Goal: Task Accomplishment & Management: Complete application form

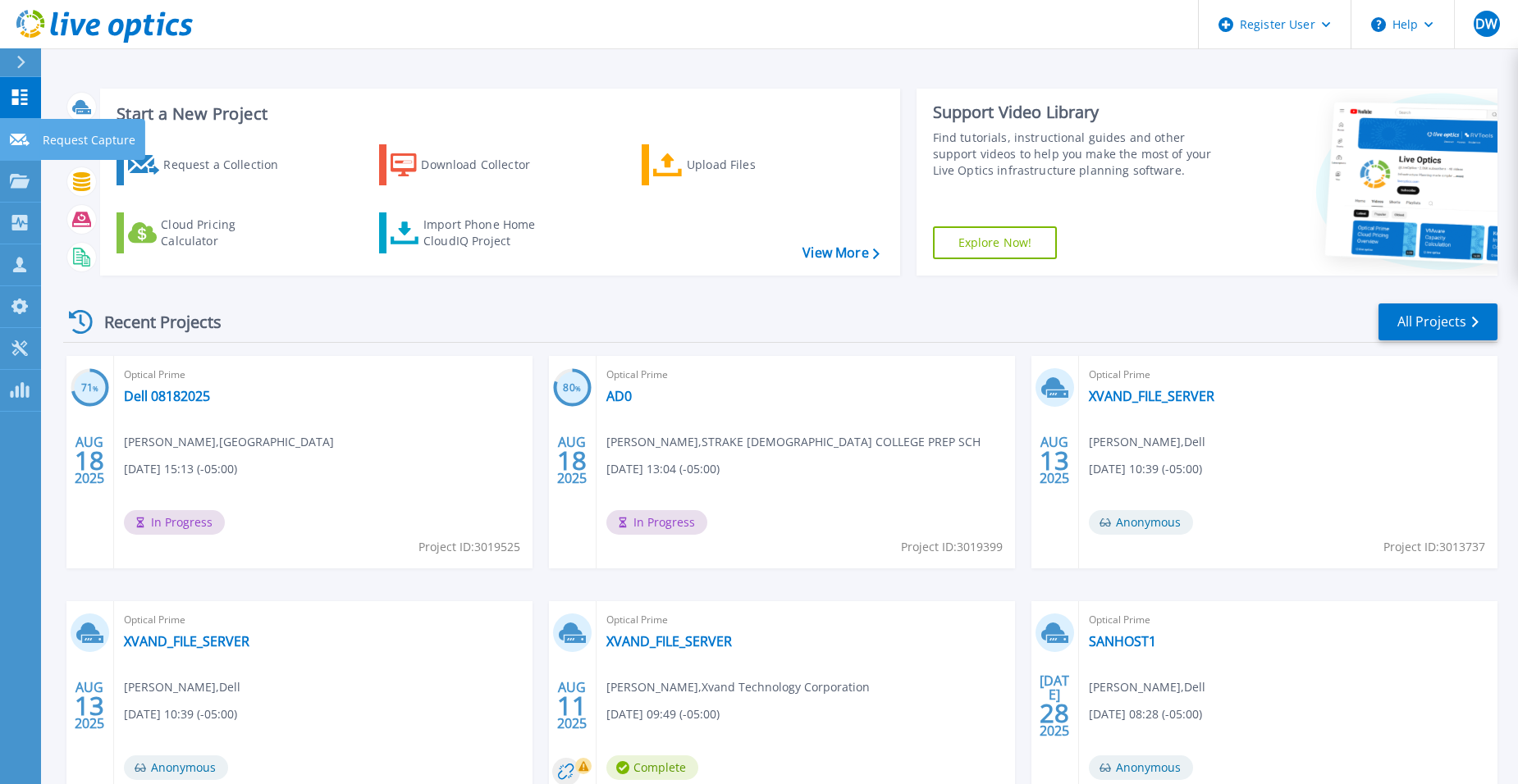
click at [21, 136] on icon at bounding box center [19, 140] width 20 height 12
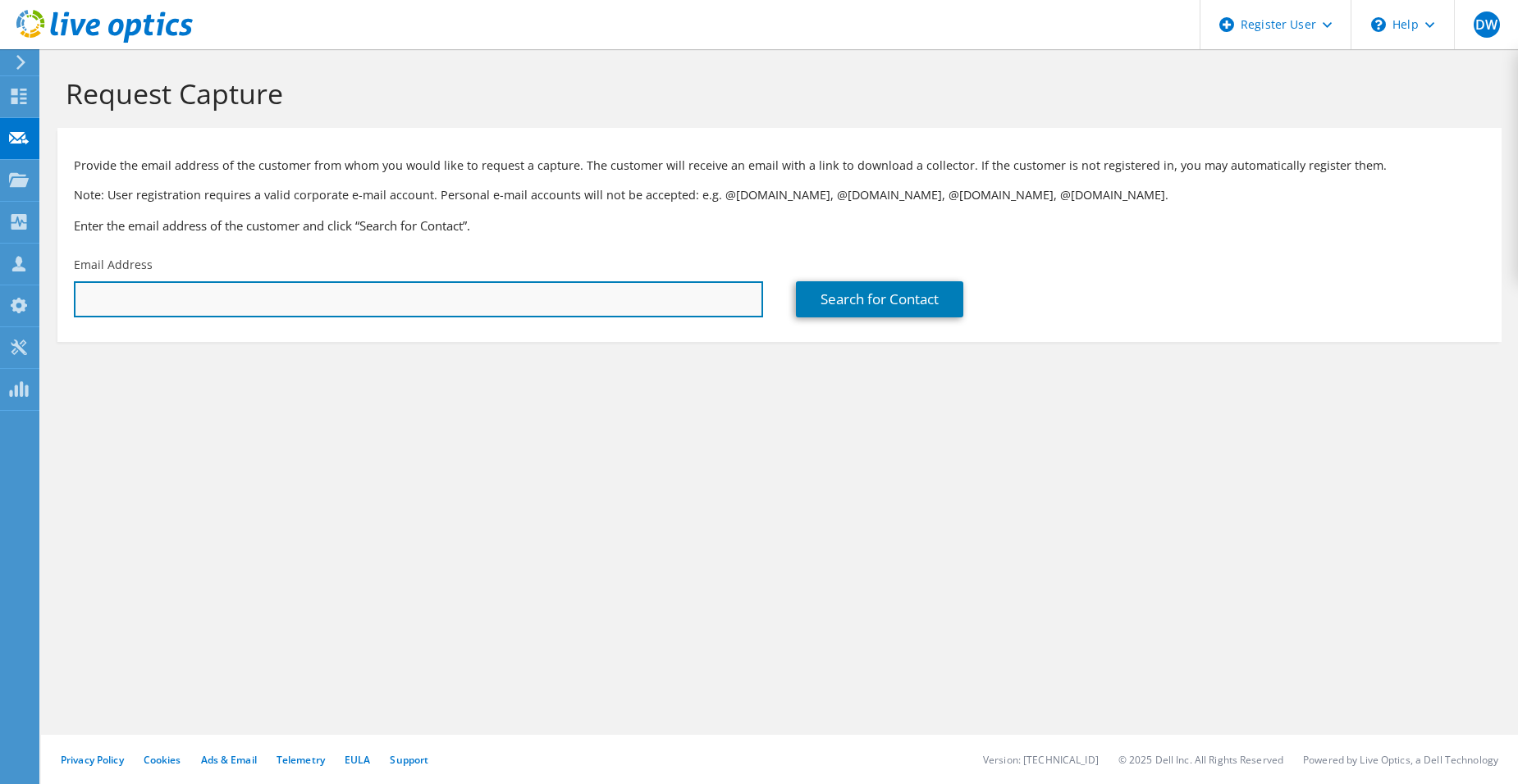
drag, startPoint x: 197, startPoint y: 304, endPoint x: 184, endPoint y: 303, distance: 13.0
paste input "pfoye@aoshouston.org"
type input "pfoye@aoshouston.org"
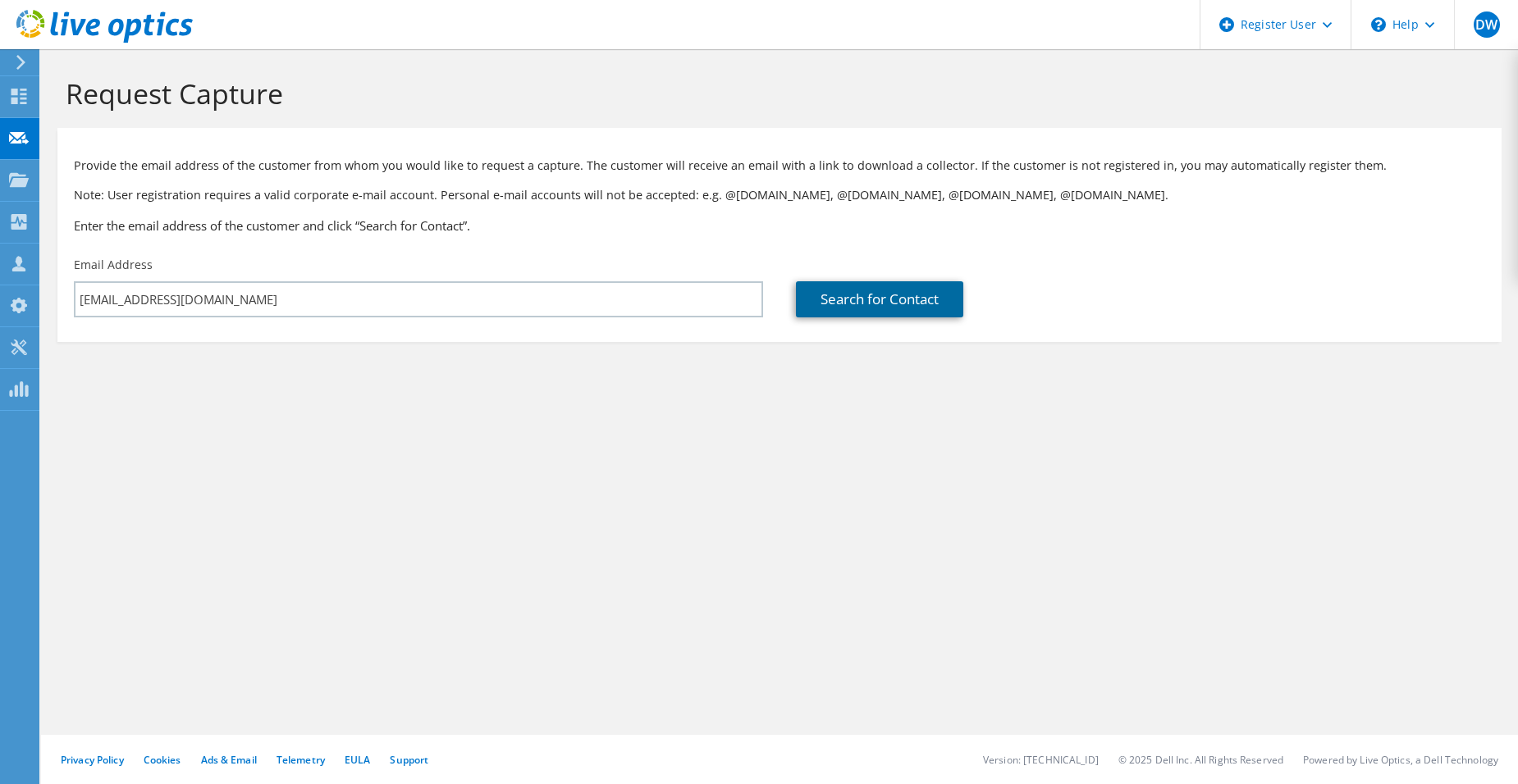
click at [826, 308] on link "Search for Contact" at bounding box center [879, 299] width 167 height 36
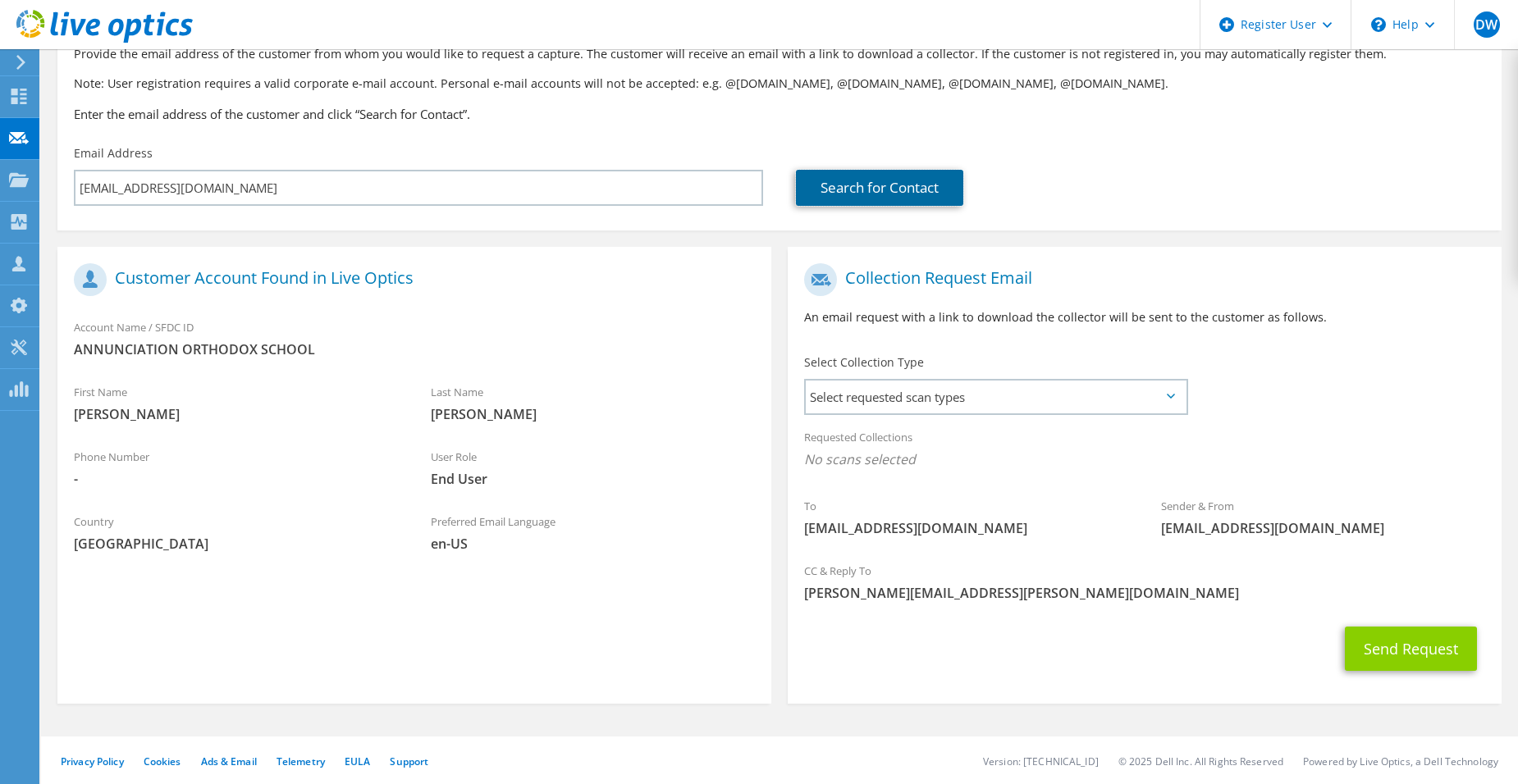
scroll to position [113, 0]
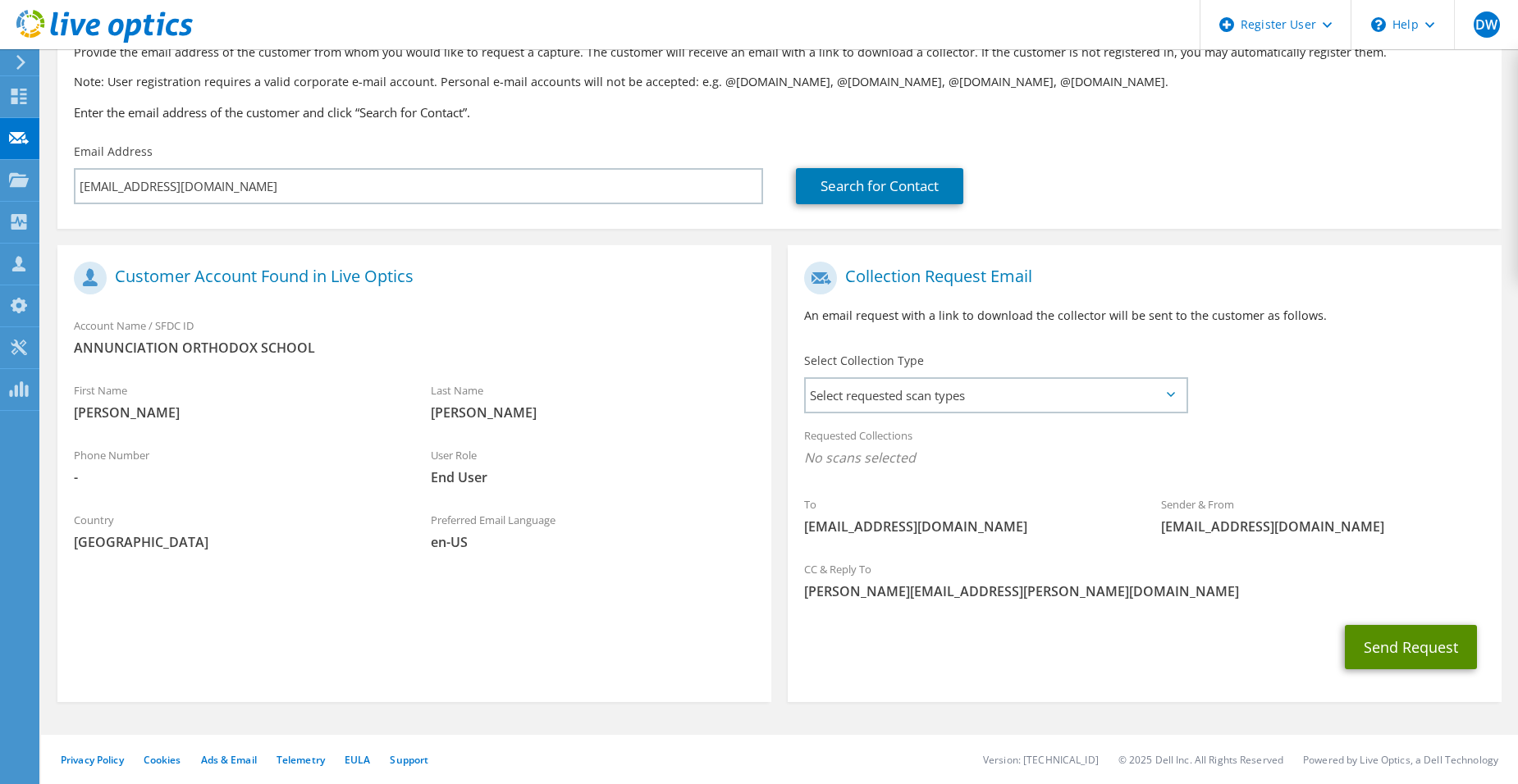
click at [1444, 654] on button "Send Request" at bounding box center [1411, 647] width 132 height 45
